Goal: Transaction & Acquisition: Obtain resource

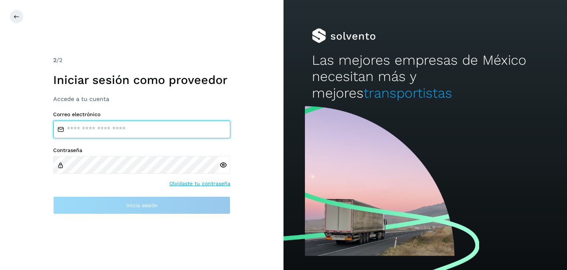
click at [145, 132] on input "email" at bounding box center [141, 129] width 177 height 18
type input "**********"
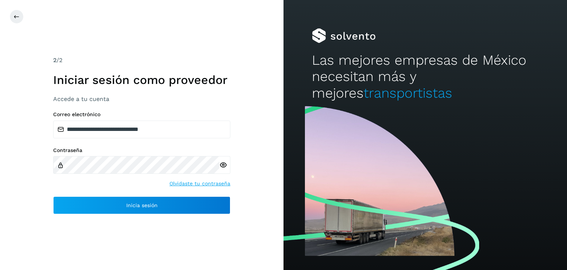
click at [227, 168] on icon at bounding box center [223, 165] width 8 height 8
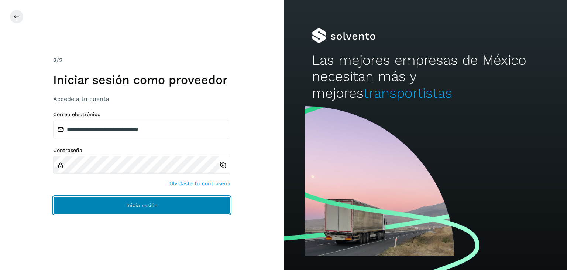
click at [143, 201] on button "Inicia sesión" at bounding box center [141, 205] width 177 height 18
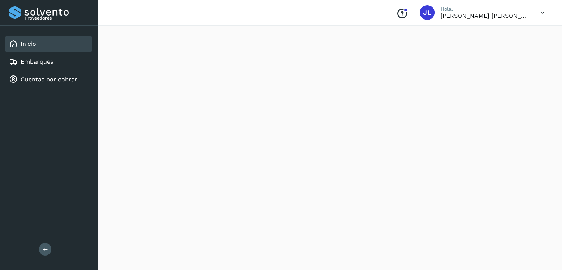
scroll to position [671, 0]
click at [45, 63] on link "Embarques" at bounding box center [37, 61] width 32 height 7
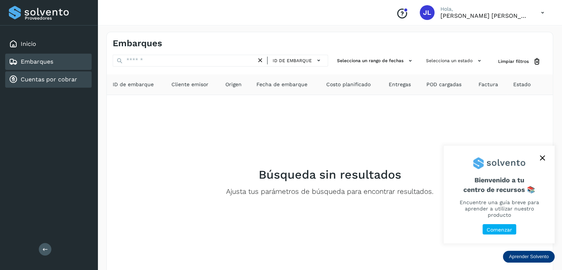
click at [66, 81] on link "Cuentas por cobrar" at bounding box center [49, 79] width 56 height 7
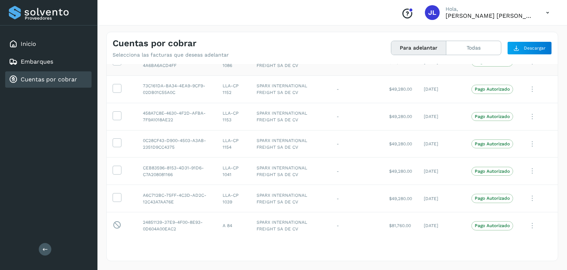
scroll to position [99, 0]
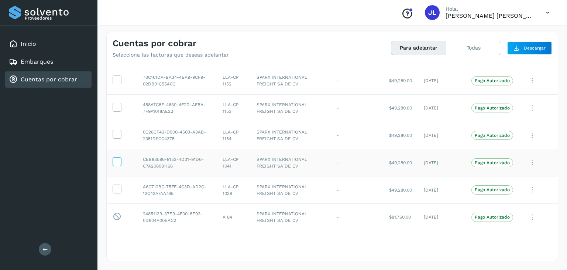
click at [114, 162] on icon at bounding box center [117, 161] width 8 height 8
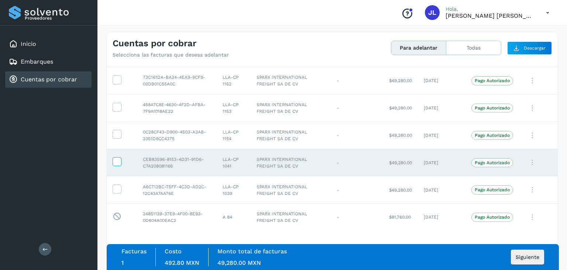
click at [116, 161] on icon at bounding box center [117, 161] width 8 height 8
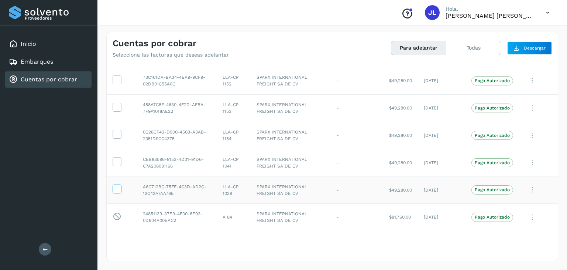
click at [117, 184] on icon at bounding box center [117, 188] width 8 height 8
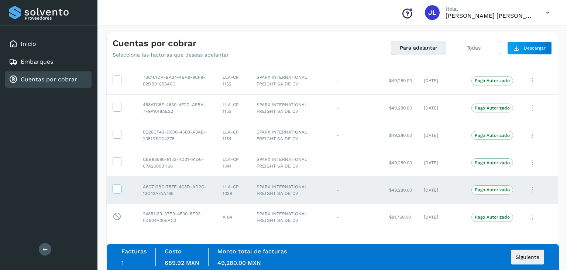
click at [117, 187] on icon at bounding box center [117, 188] width 8 height 8
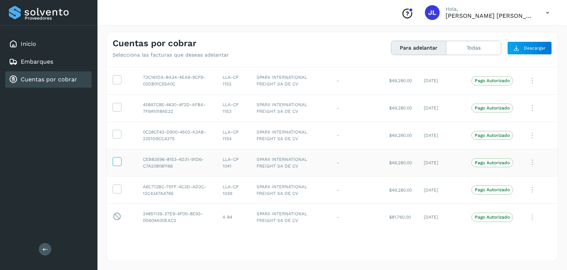
click at [117, 164] on icon at bounding box center [117, 161] width 8 height 8
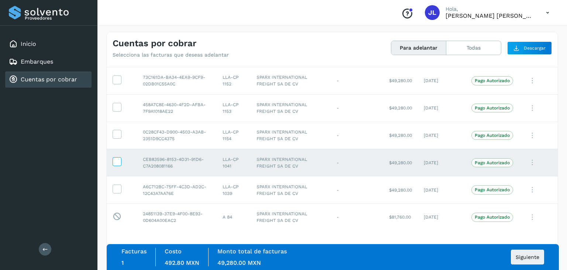
click at [118, 163] on icon at bounding box center [117, 161] width 8 height 8
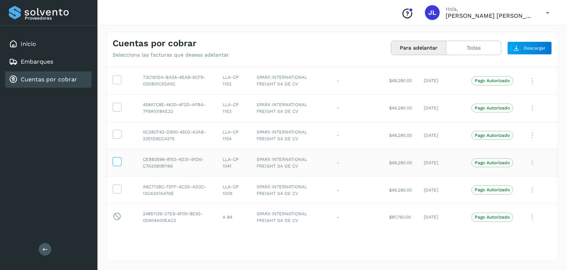
scroll to position [62, 0]
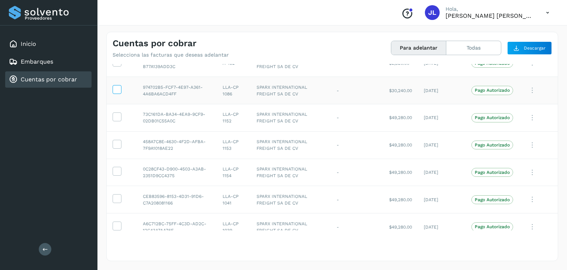
click at [116, 93] on span at bounding box center [117, 90] width 8 height 5
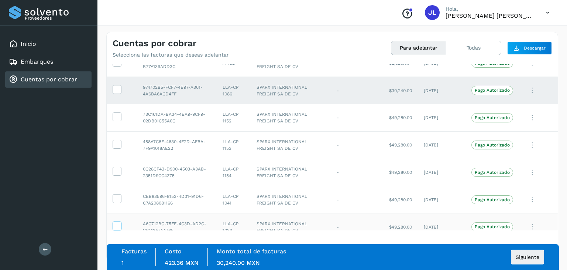
click at [118, 223] on icon at bounding box center [117, 225] width 8 height 8
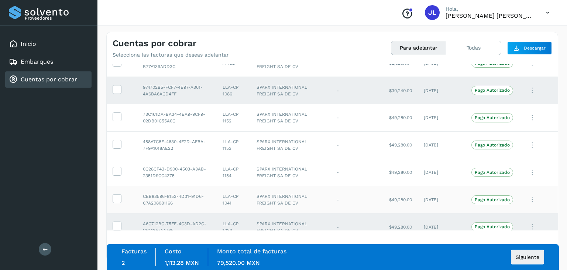
scroll to position [99, 0]
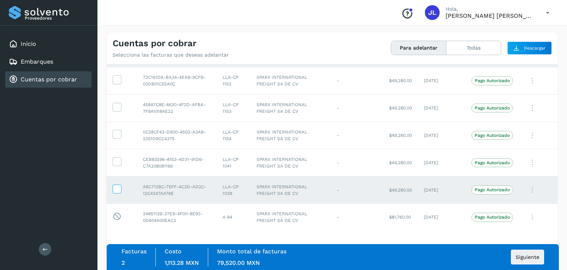
click at [117, 189] on icon at bounding box center [117, 188] width 8 height 8
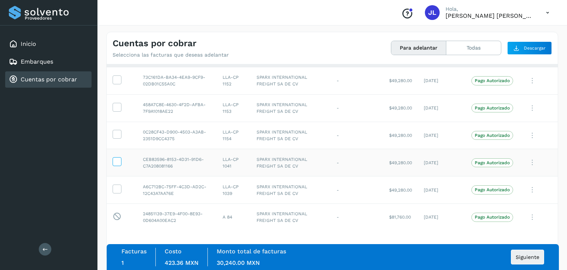
click at [118, 163] on icon at bounding box center [117, 161] width 8 height 8
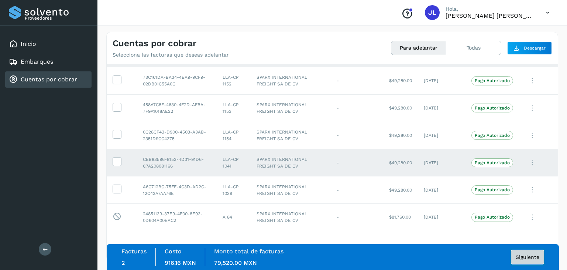
click at [538, 257] on span "Siguiente" at bounding box center [528, 256] width 24 height 5
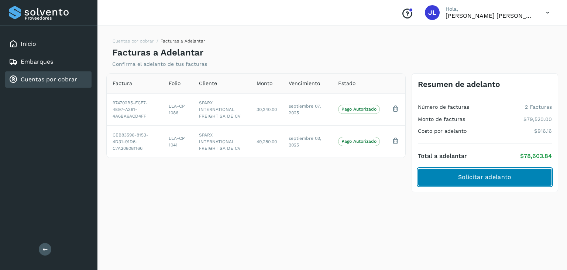
click at [475, 175] on span "Solicitar adelanto" at bounding box center [484, 177] width 53 height 8
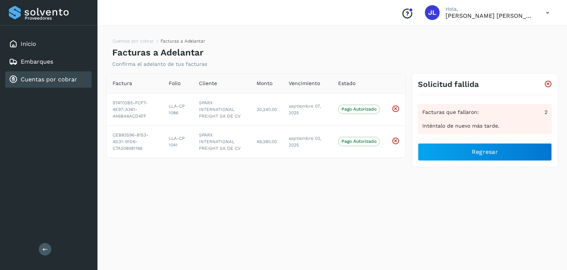
click at [534, 126] on div "Inténtalo de nuevo más tarde." at bounding box center [484, 126] width 125 height 8
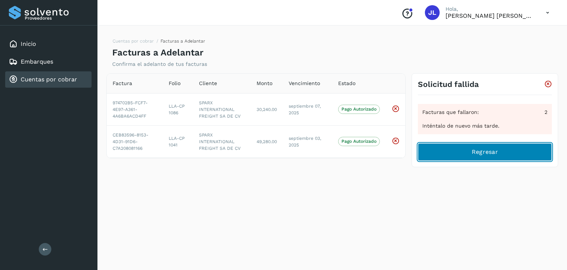
click at [504, 149] on button "Regresar" at bounding box center [485, 152] width 134 height 18
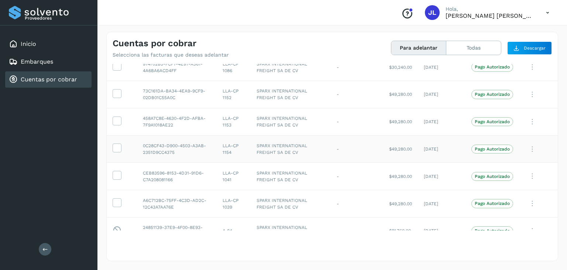
scroll to position [99, 0]
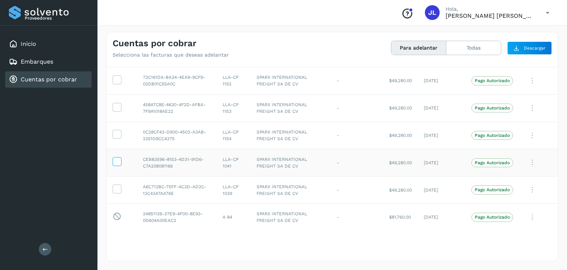
click at [119, 162] on icon at bounding box center [117, 161] width 8 height 8
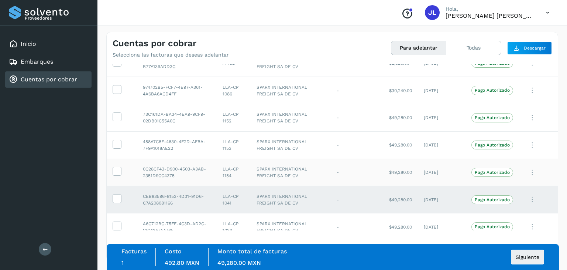
scroll to position [25, 0]
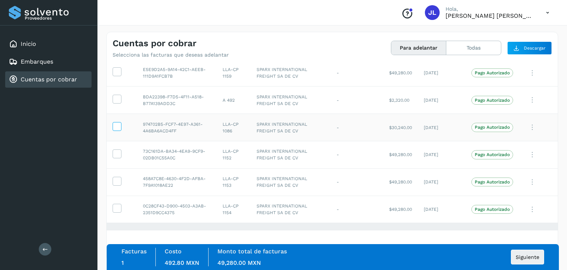
click at [119, 128] on icon at bounding box center [117, 126] width 8 height 8
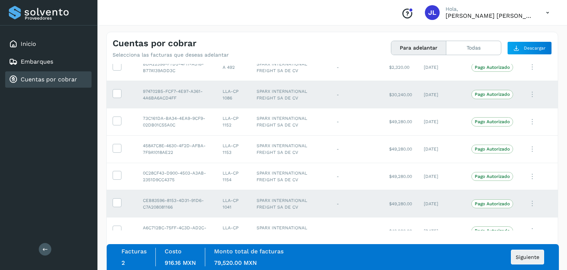
scroll to position [99, 0]
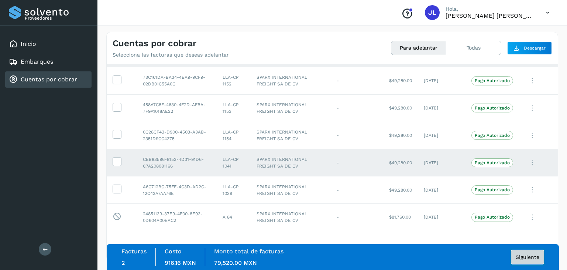
click at [525, 262] on button "Siguiente" at bounding box center [527, 256] width 33 height 15
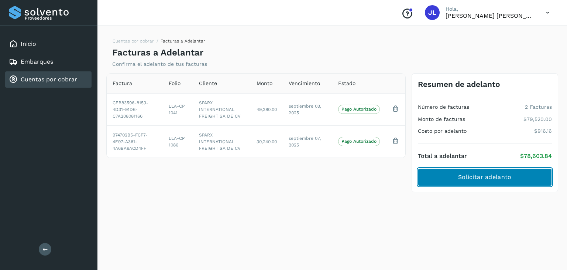
click at [481, 174] on span "Solicitar adelanto" at bounding box center [484, 177] width 53 height 8
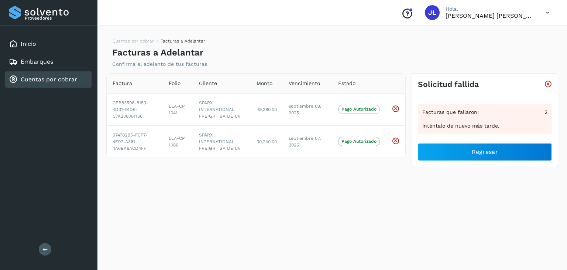
click at [545, 86] on icon at bounding box center [548, 84] width 8 height 8
click at [546, 85] on icon at bounding box center [548, 84] width 8 height 8
click at [548, 83] on icon at bounding box center [548, 84] width 8 height 8
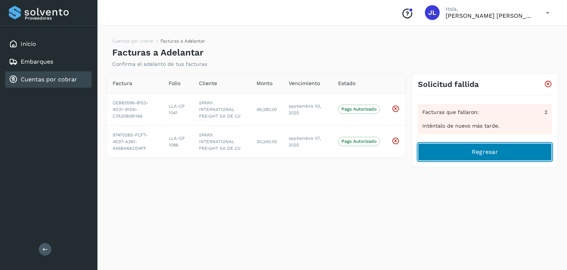
click at [493, 154] on span "Regresar" at bounding box center [485, 152] width 26 height 8
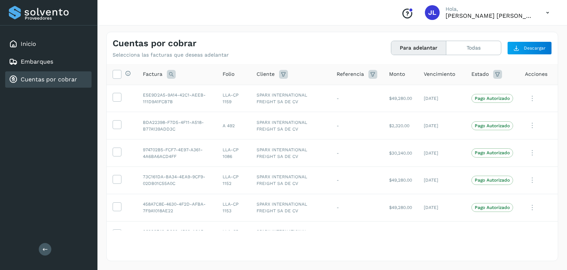
click at [554, 10] on icon at bounding box center [547, 12] width 15 height 15
click at [551, 11] on div at bounding box center [283, 135] width 567 height 270
click at [413, 14] on icon "Conoce nuestros beneficios" at bounding box center [407, 14] width 12 height 12
